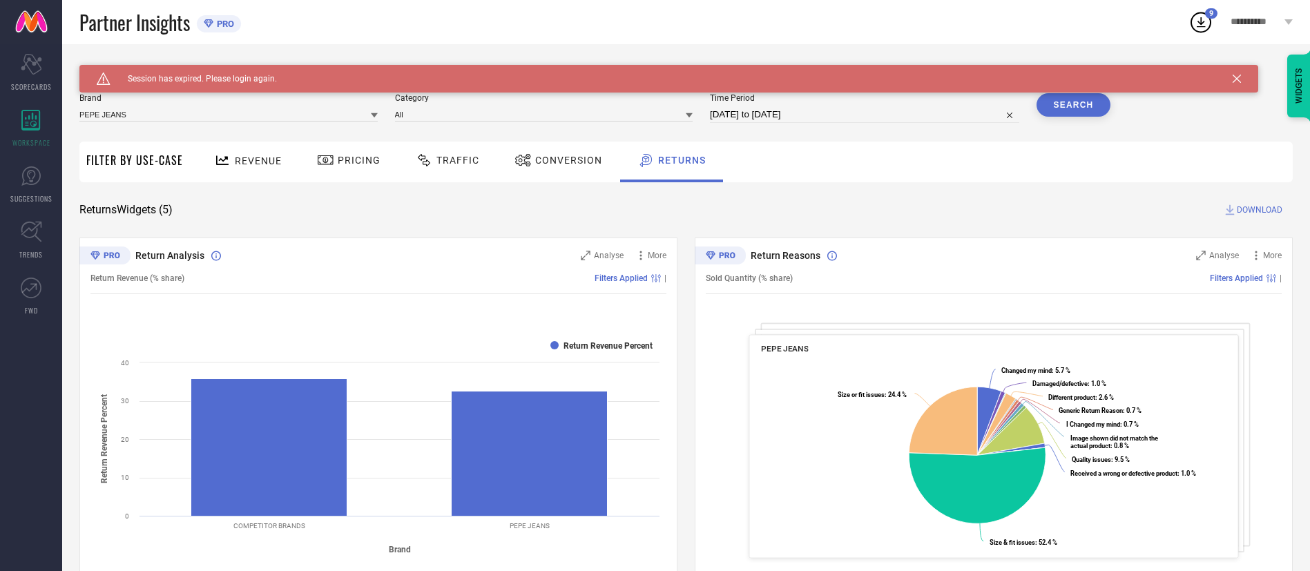
drag, startPoint x: 457, startPoint y: 161, endPoint x: 475, endPoint y: 170, distance: 20.1
click at [457, 160] on span "Traffic" at bounding box center [458, 160] width 43 height 11
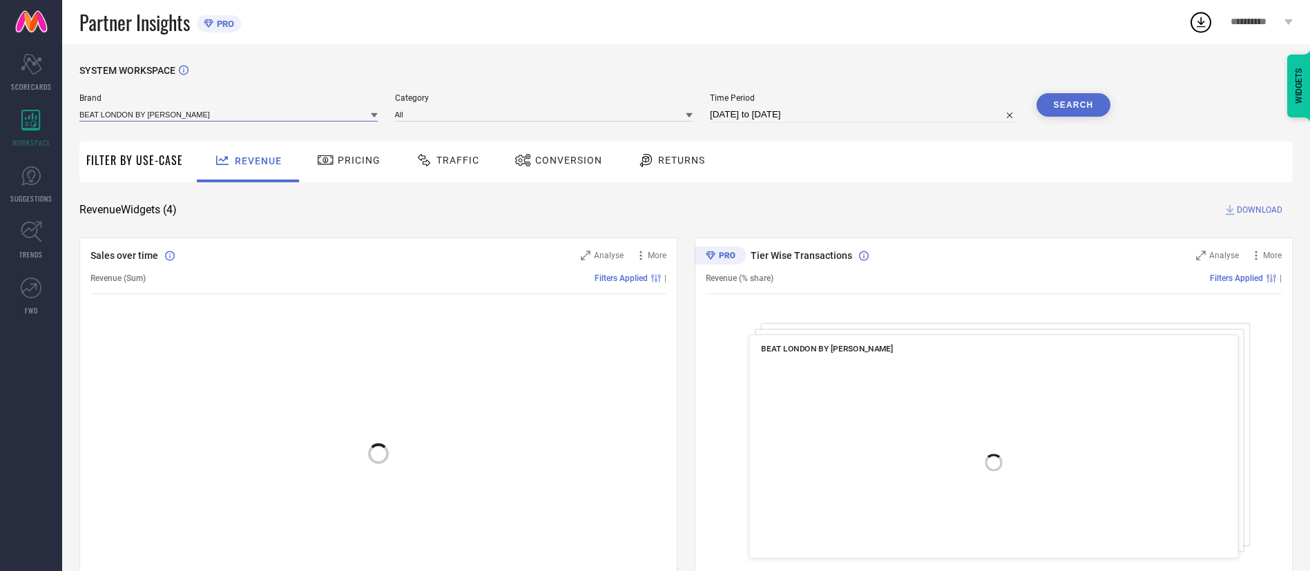
click at [349, 115] on input at bounding box center [228, 114] width 298 height 15
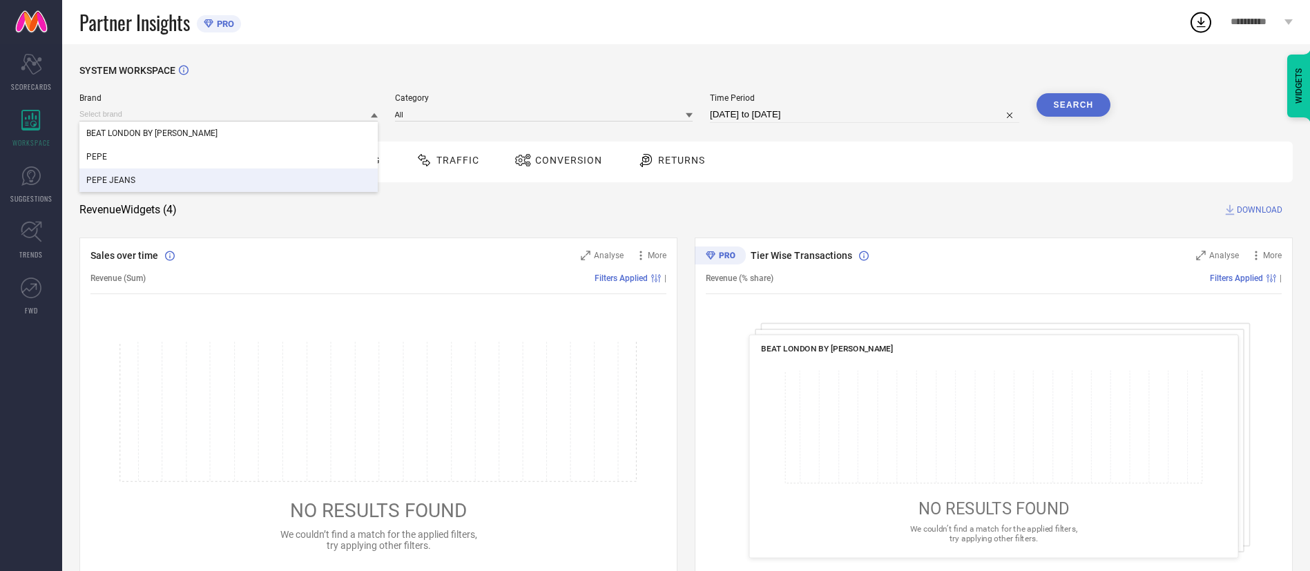
drag, startPoint x: 305, startPoint y: 178, endPoint x: 335, endPoint y: 180, distance: 30.5
click at [305, 180] on div "PEPE JEANS" at bounding box center [228, 180] width 298 height 23
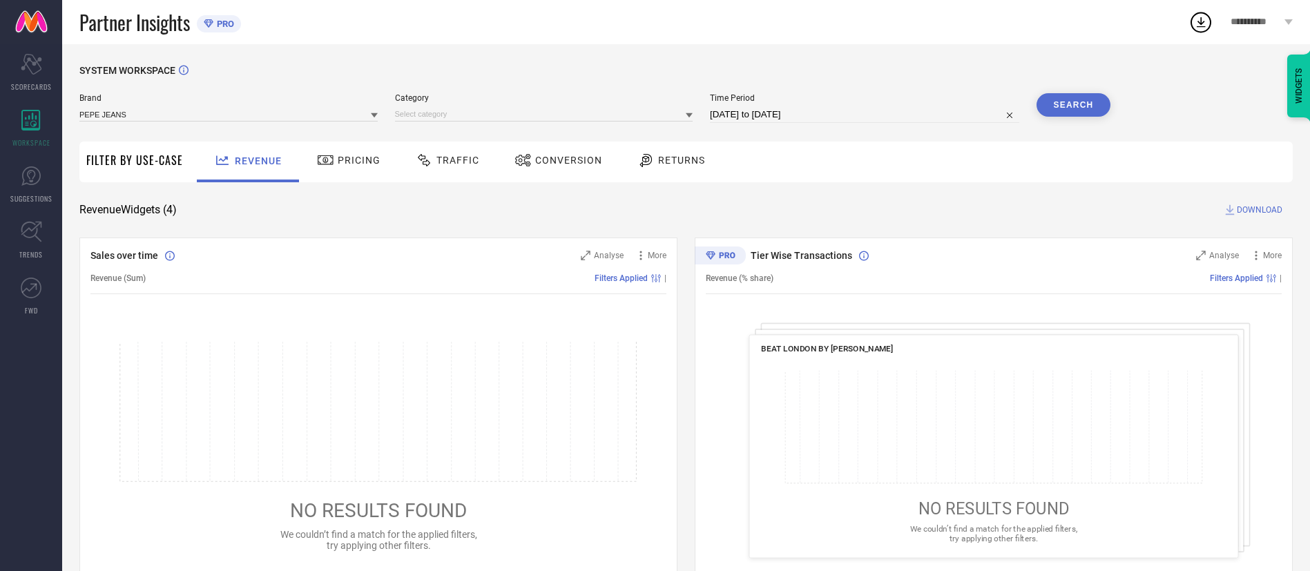
drag, startPoint x: 689, startPoint y: 113, endPoint x: 672, endPoint y: 121, distance: 18.9
click at [689, 113] on icon at bounding box center [689, 115] width 7 height 7
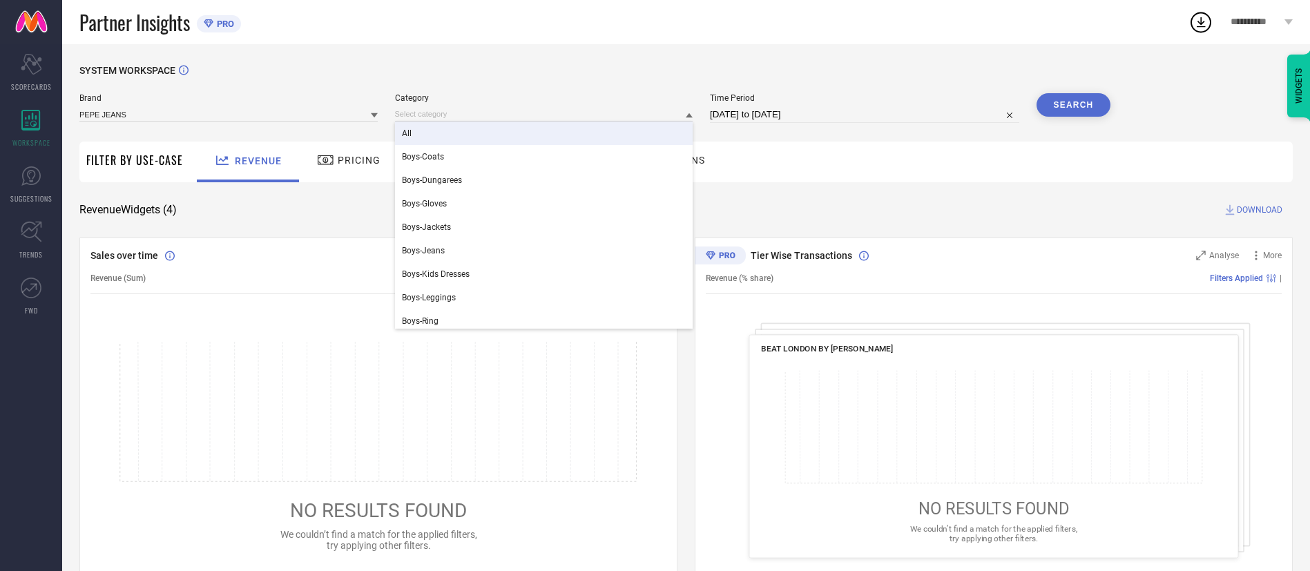
click at [643, 144] on div "All" at bounding box center [544, 133] width 298 height 23
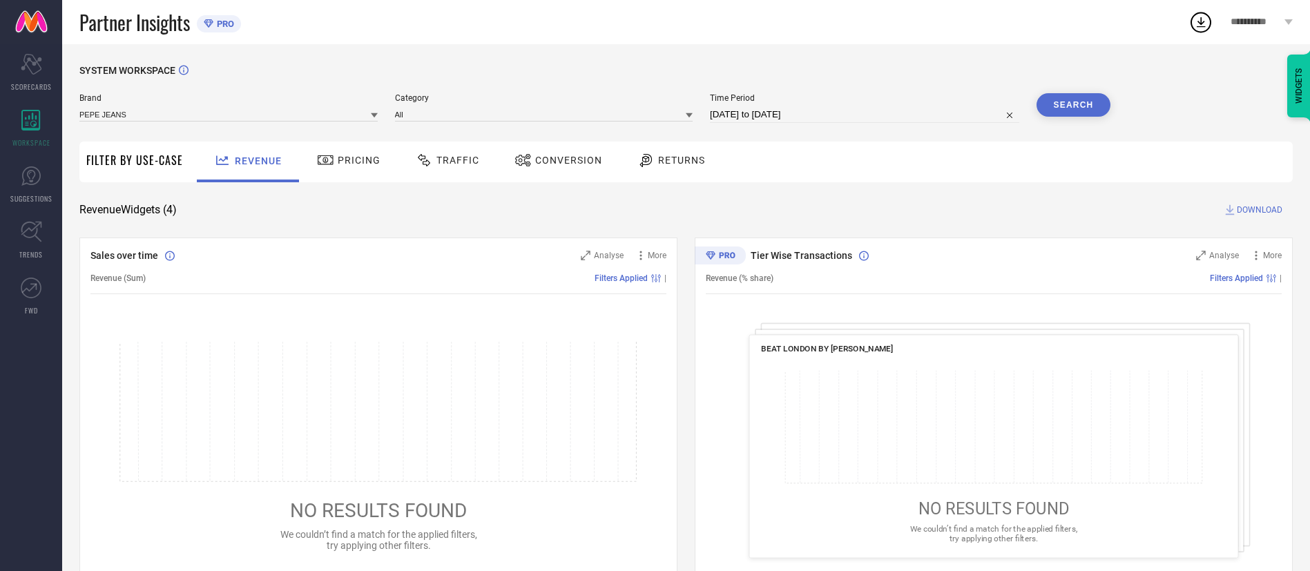
select select "7"
select select "2025"
select select "8"
select select "2025"
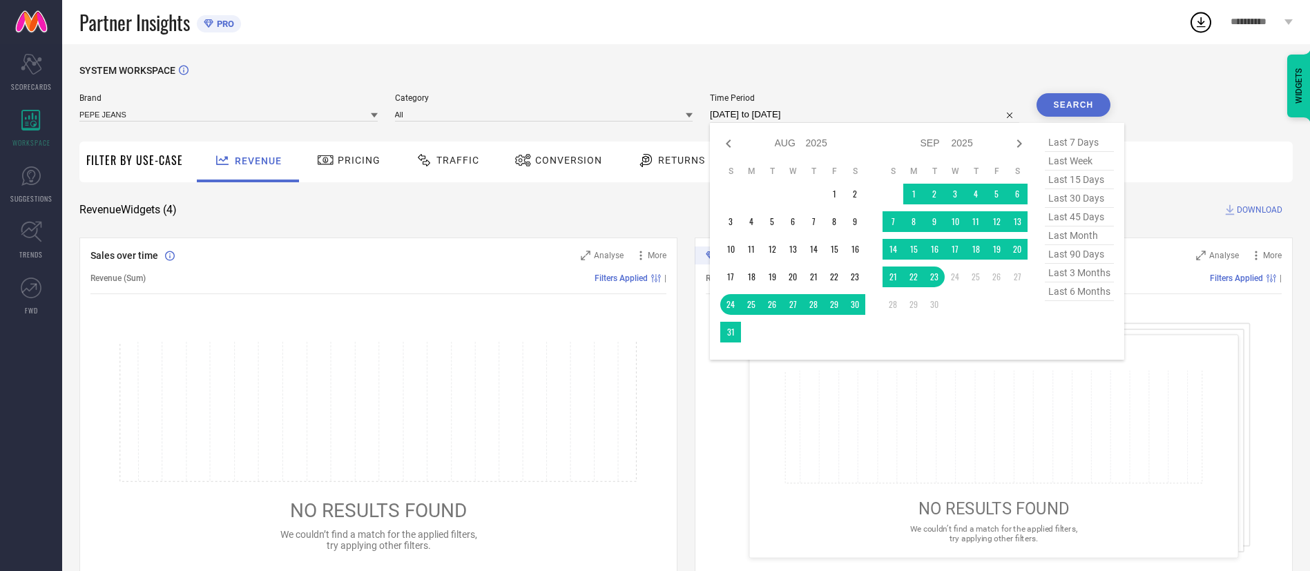
click at [823, 117] on input "[DATE] to [DATE]" at bounding box center [864, 114] width 309 height 17
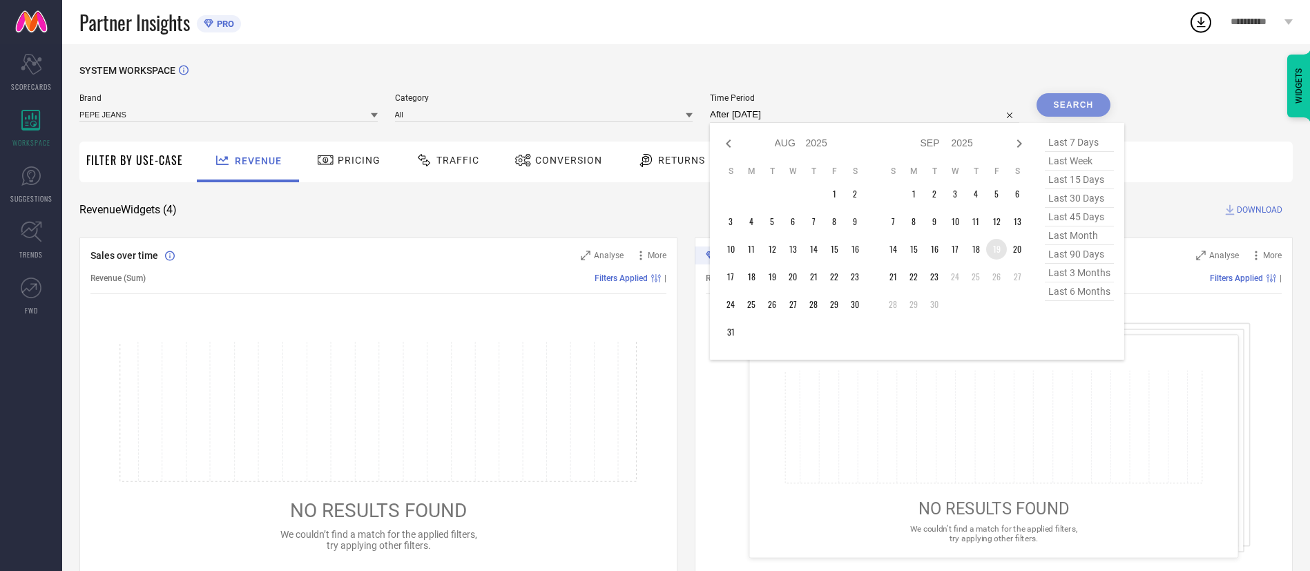
click at [1001, 249] on td "19" at bounding box center [996, 249] width 21 height 21
type input "[DATE] to [DATE]"
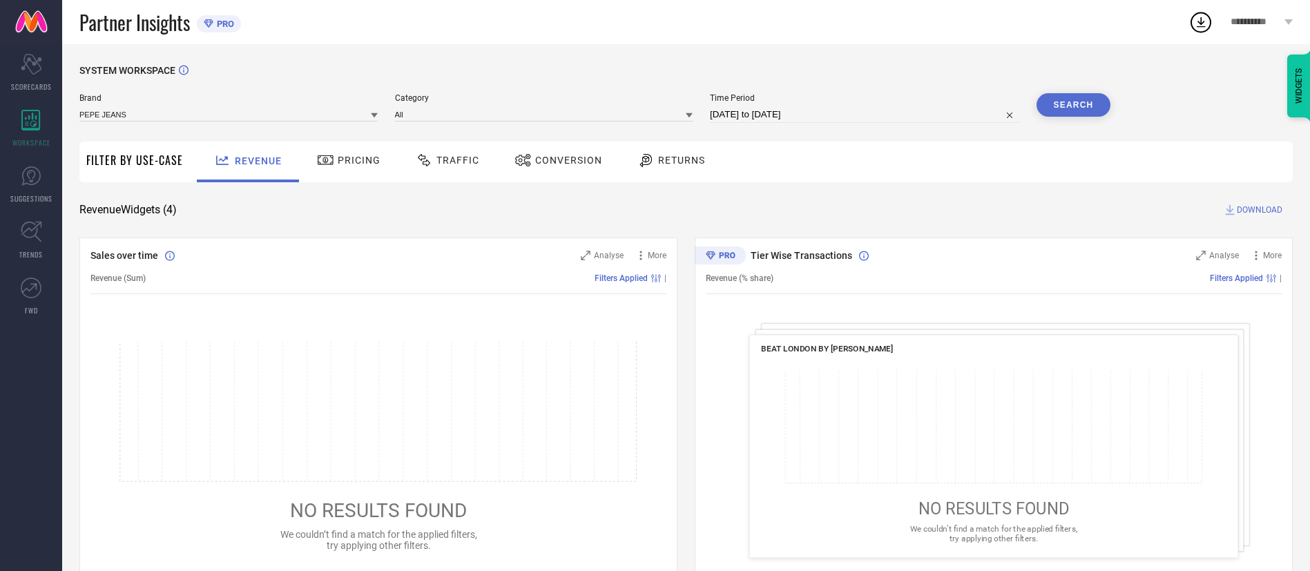
click at [1068, 109] on button "Search" at bounding box center [1074, 104] width 75 height 23
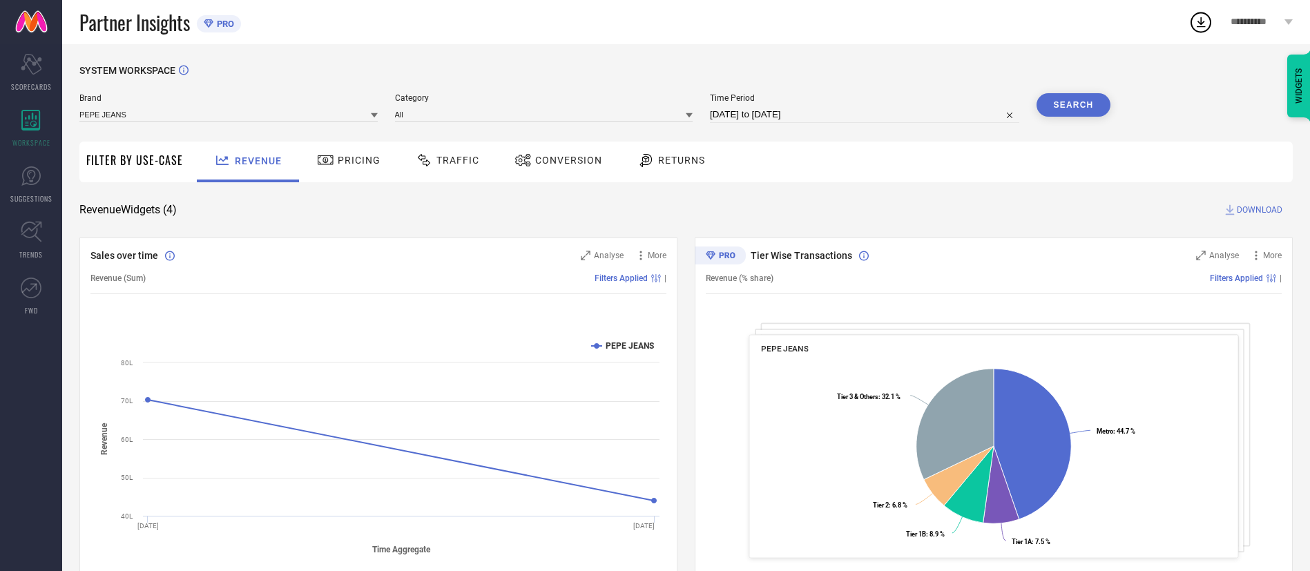
click at [475, 169] on div "Traffic" at bounding box center [447, 159] width 70 height 23
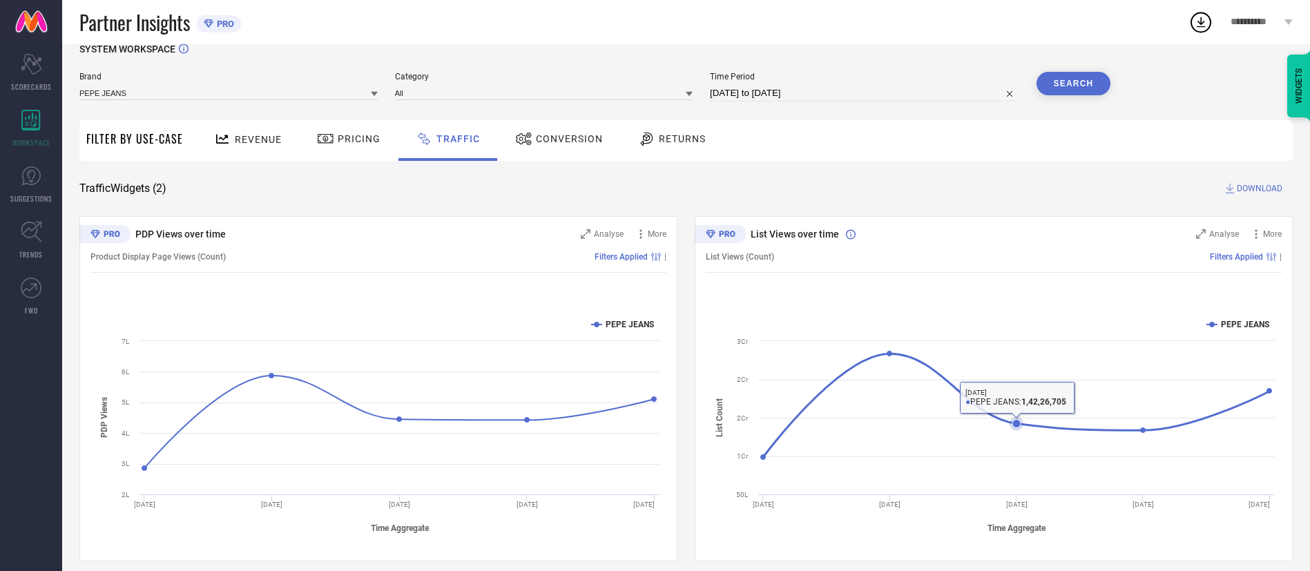
scroll to position [33, 0]
